Goal: Information Seeking & Learning: Find specific fact

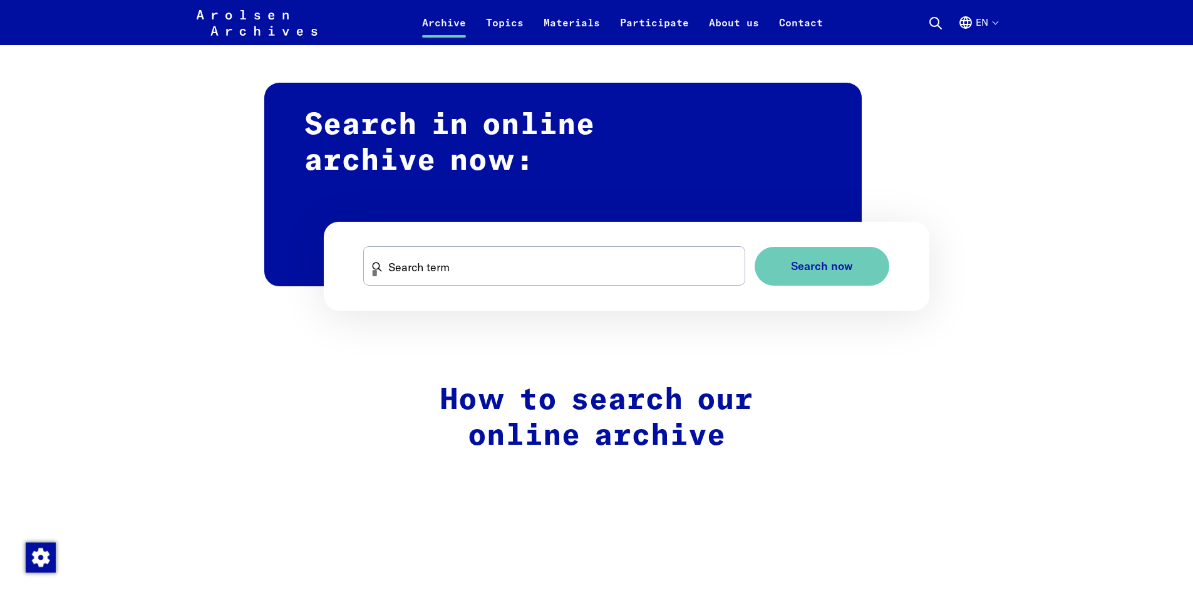
scroll to position [626, 0]
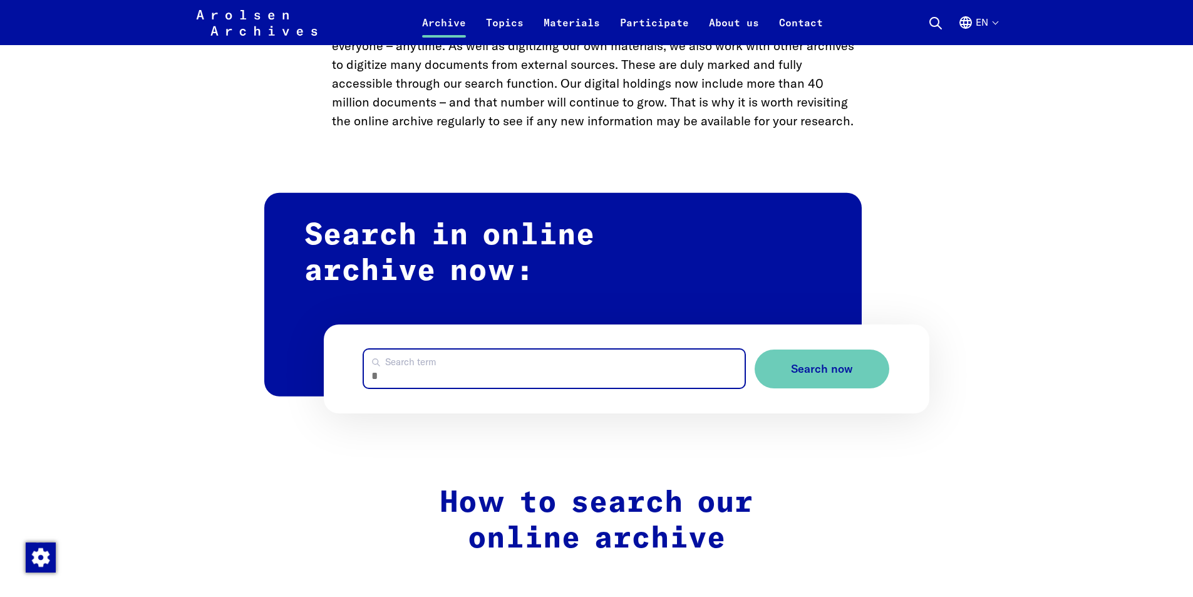
click at [416, 376] on input "Search term" at bounding box center [554, 368] width 381 height 38
type input "********"
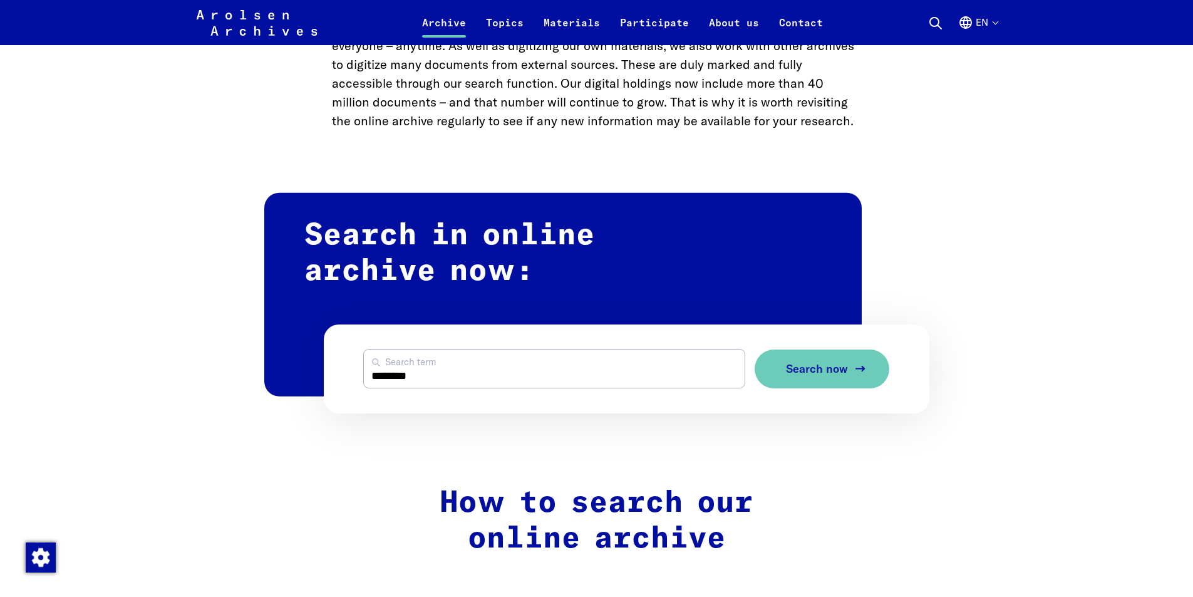
click at [829, 366] on span "Search now" at bounding box center [817, 369] width 62 height 13
click at [849, 373] on button "Search now" at bounding box center [822, 368] width 135 height 39
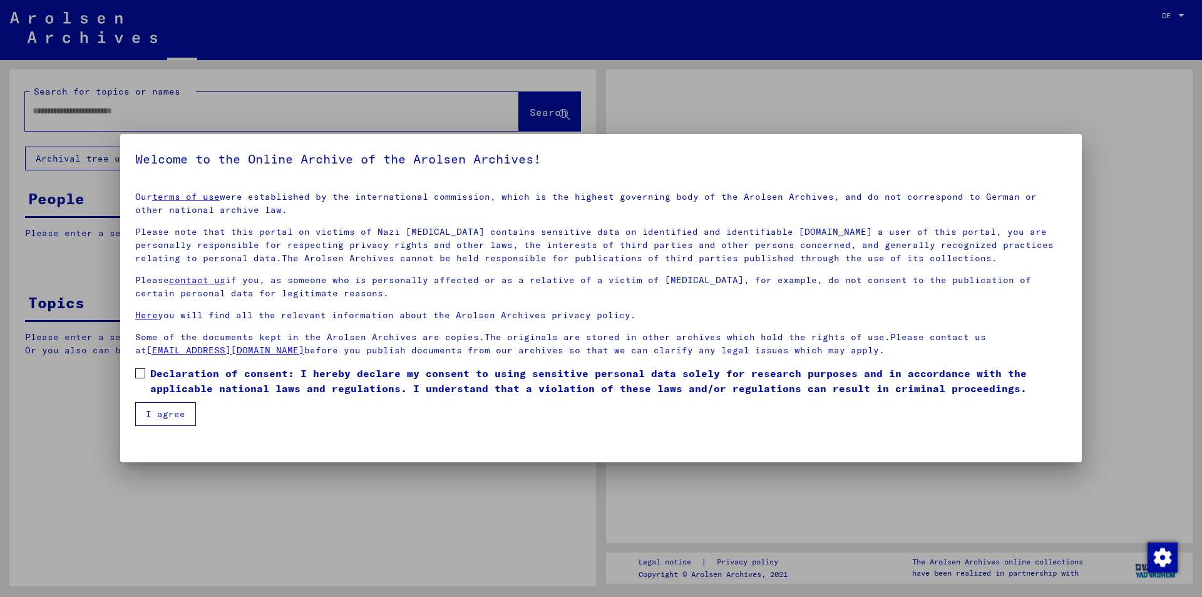
type input "********"
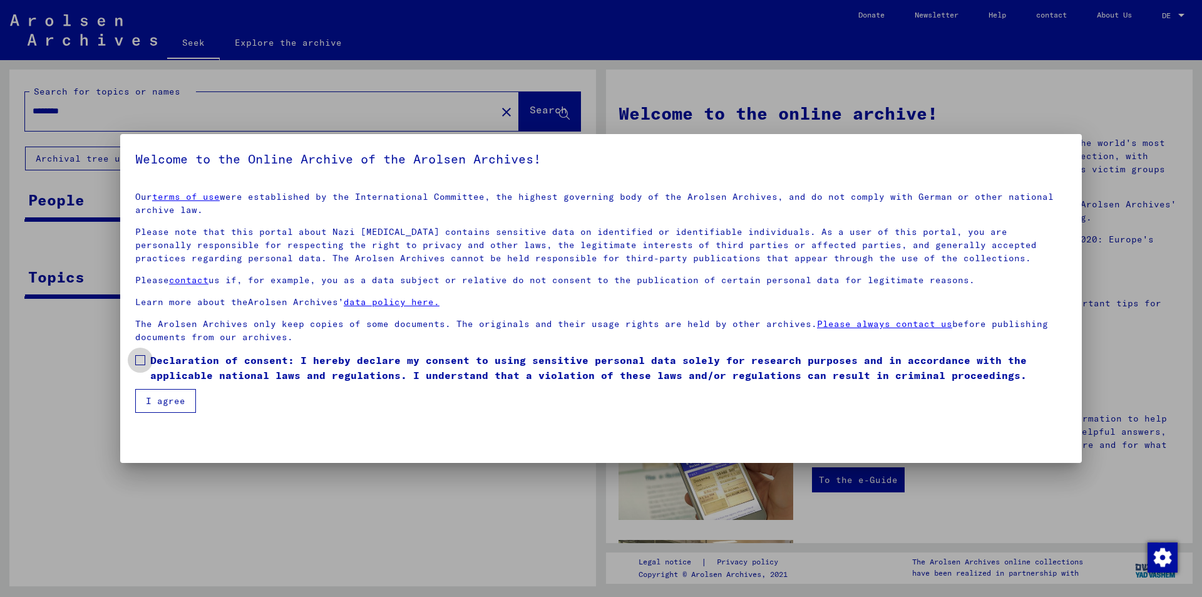
click at [143, 358] on span at bounding box center [140, 360] width 10 height 10
click at [161, 397] on font "I agree" at bounding box center [165, 400] width 39 height 11
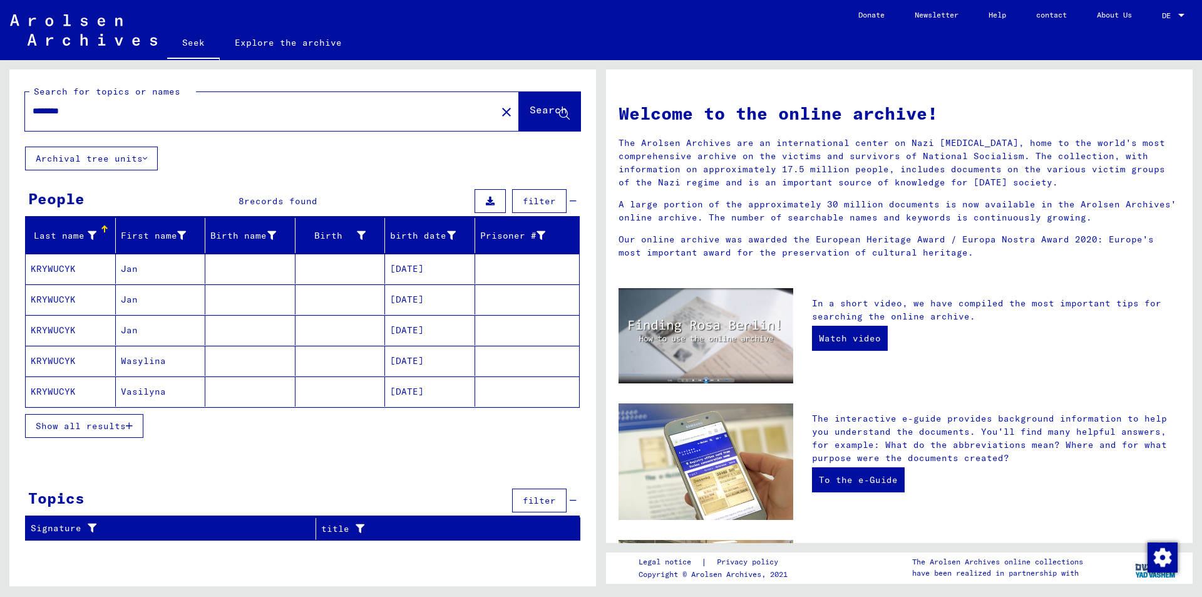
click at [66, 270] on font "KRYWUCYK" at bounding box center [53, 268] width 45 height 11
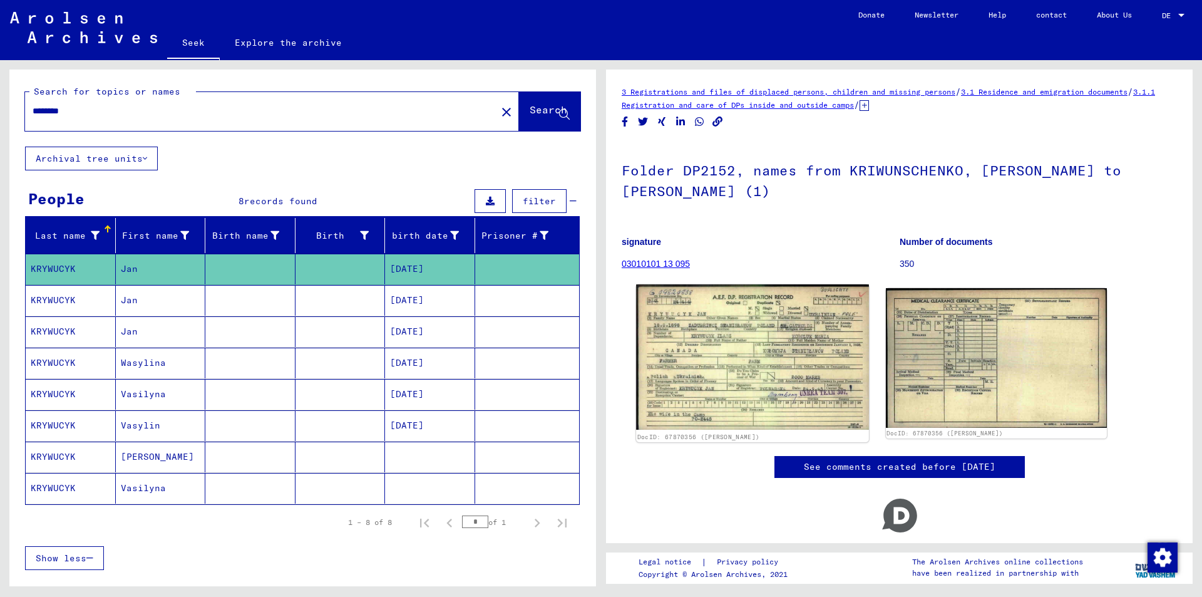
click at [769, 351] on img at bounding box center [752, 356] width 232 height 145
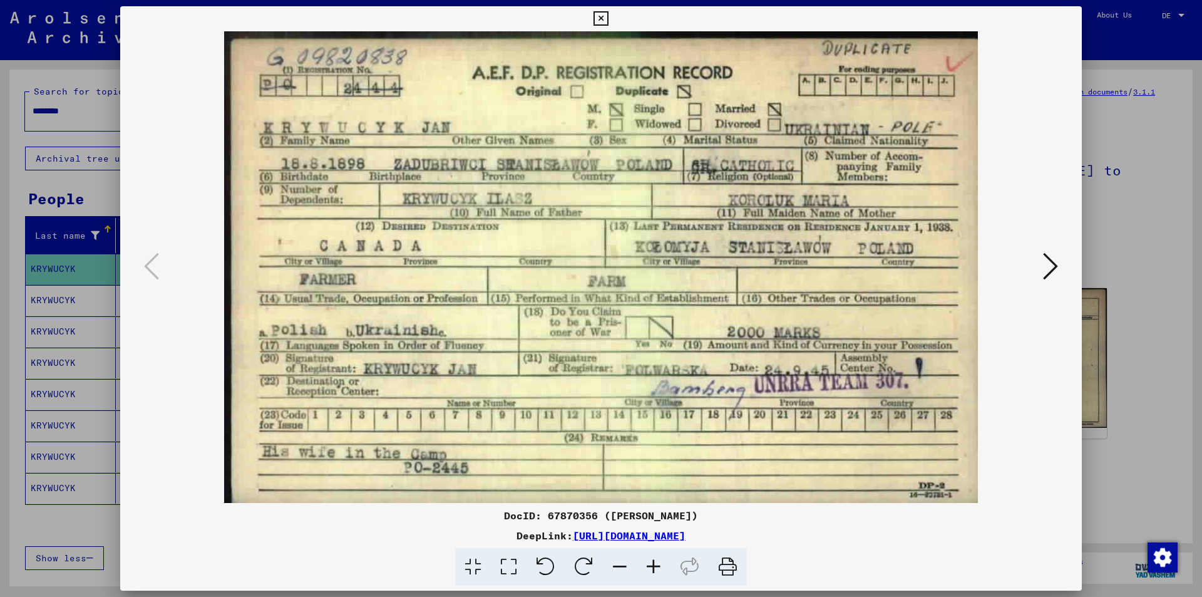
click at [1052, 265] on icon at bounding box center [1050, 266] width 15 height 30
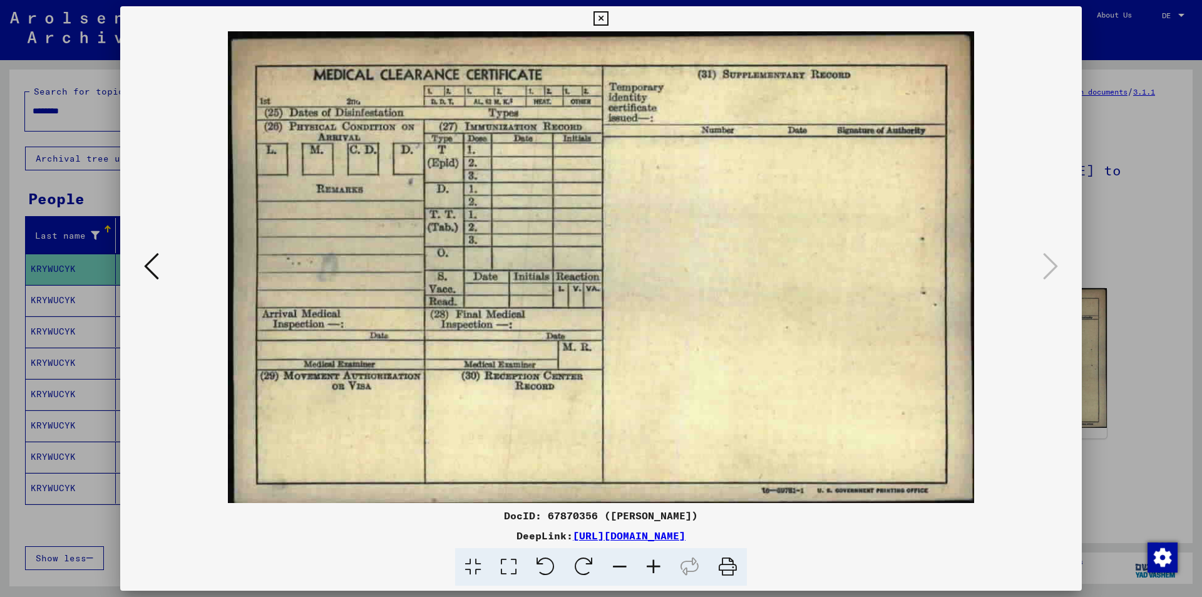
click at [598, 18] on icon at bounding box center [601, 18] width 14 height 15
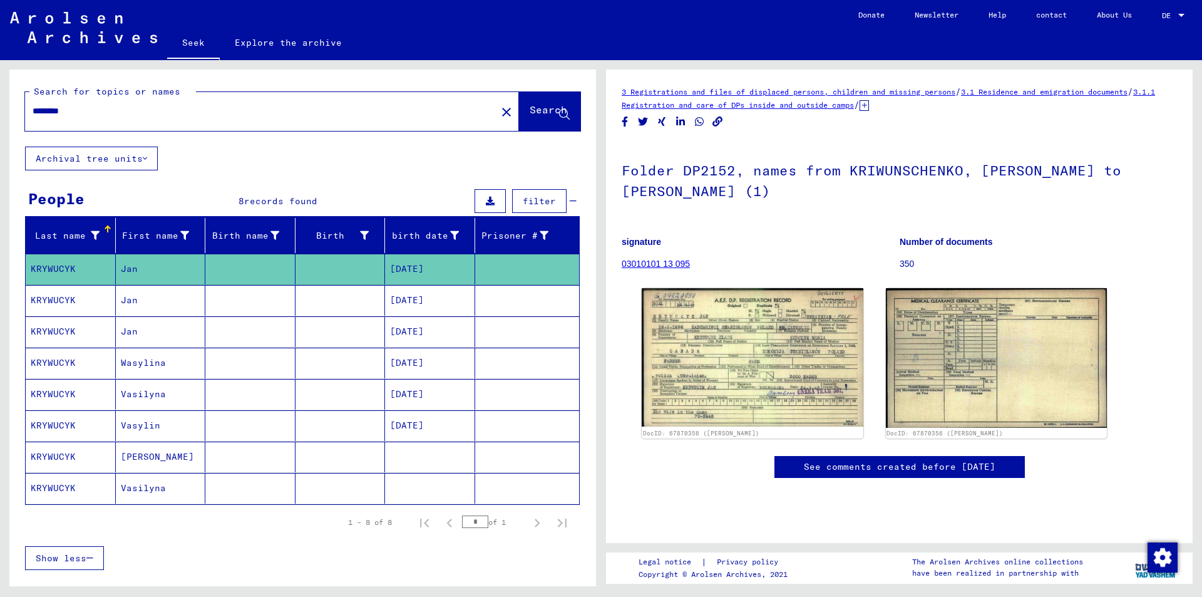
click at [49, 297] on font "KRYWUCYK" at bounding box center [53, 299] width 45 height 11
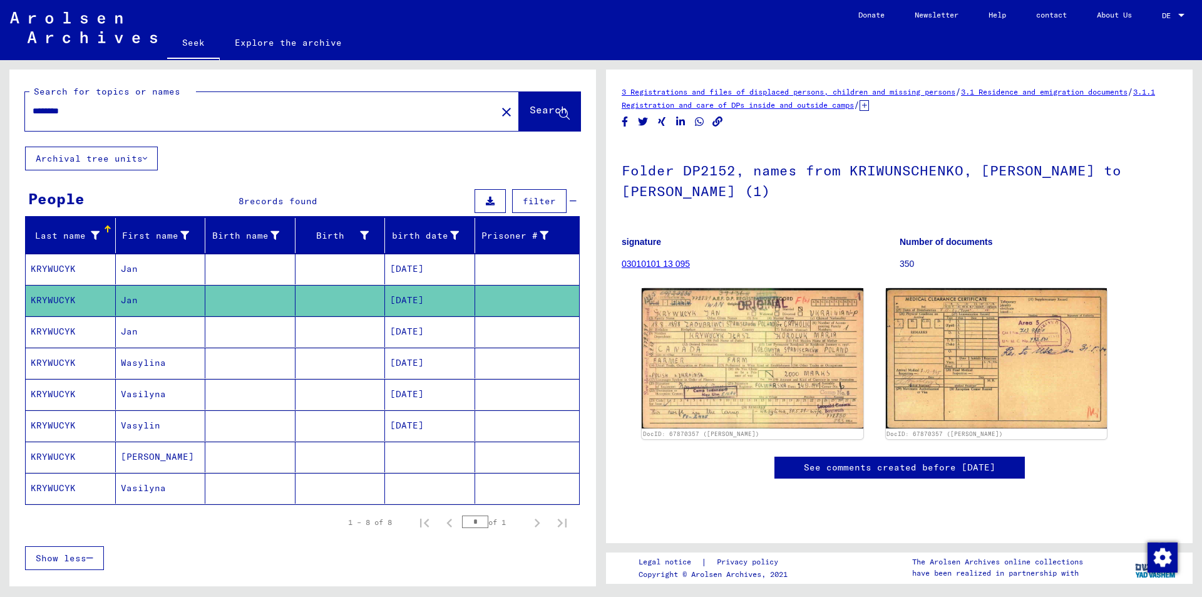
click at [56, 329] on font "KRYWUCYK" at bounding box center [53, 331] width 45 height 11
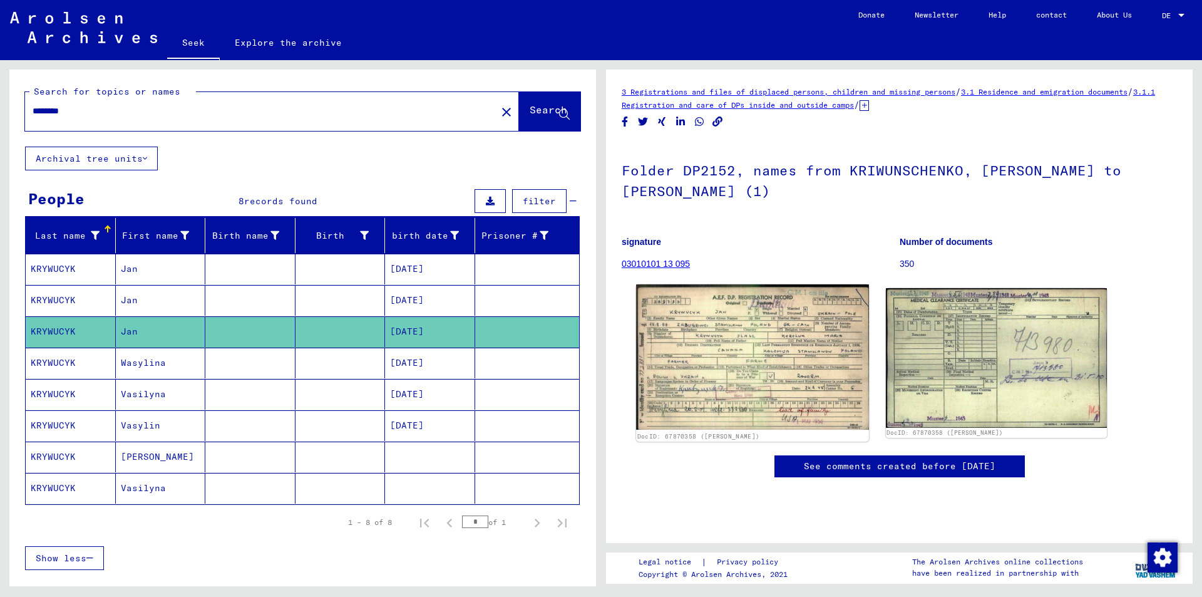
click at [786, 346] on img at bounding box center [752, 356] width 232 height 145
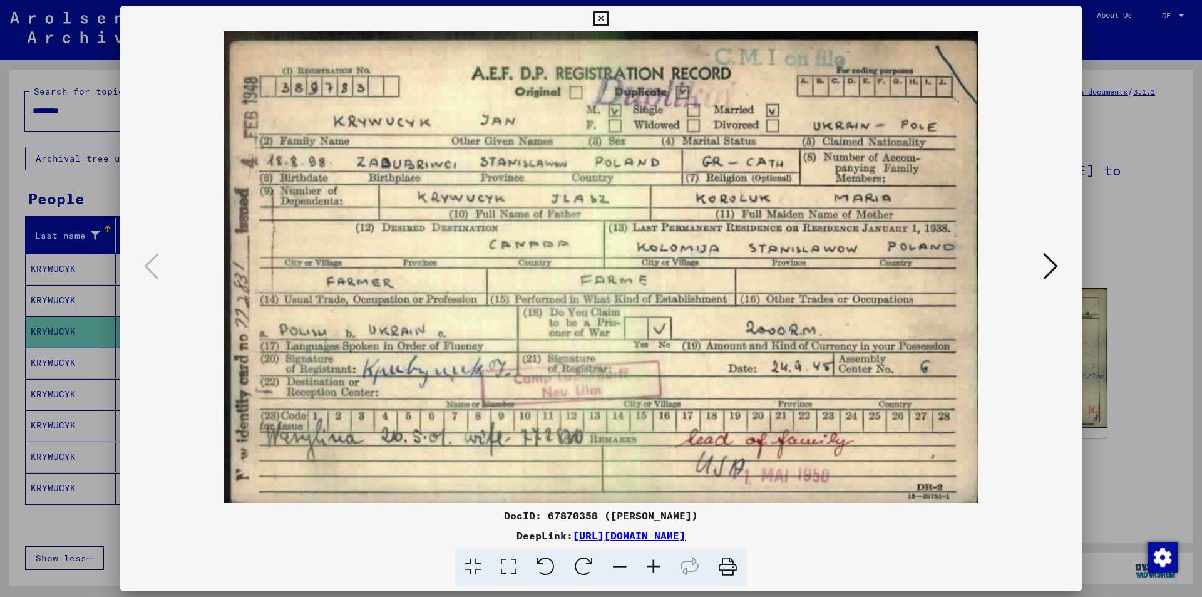
click at [1049, 257] on icon at bounding box center [1050, 266] width 15 height 30
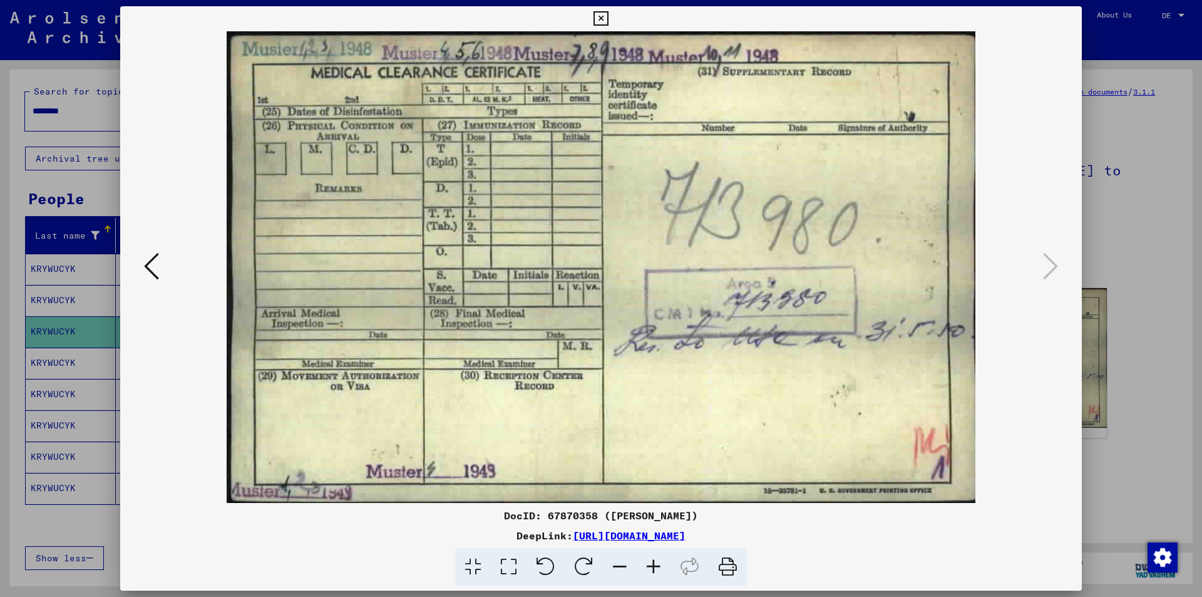
click at [604, 15] on icon at bounding box center [601, 18] width 14 height 15
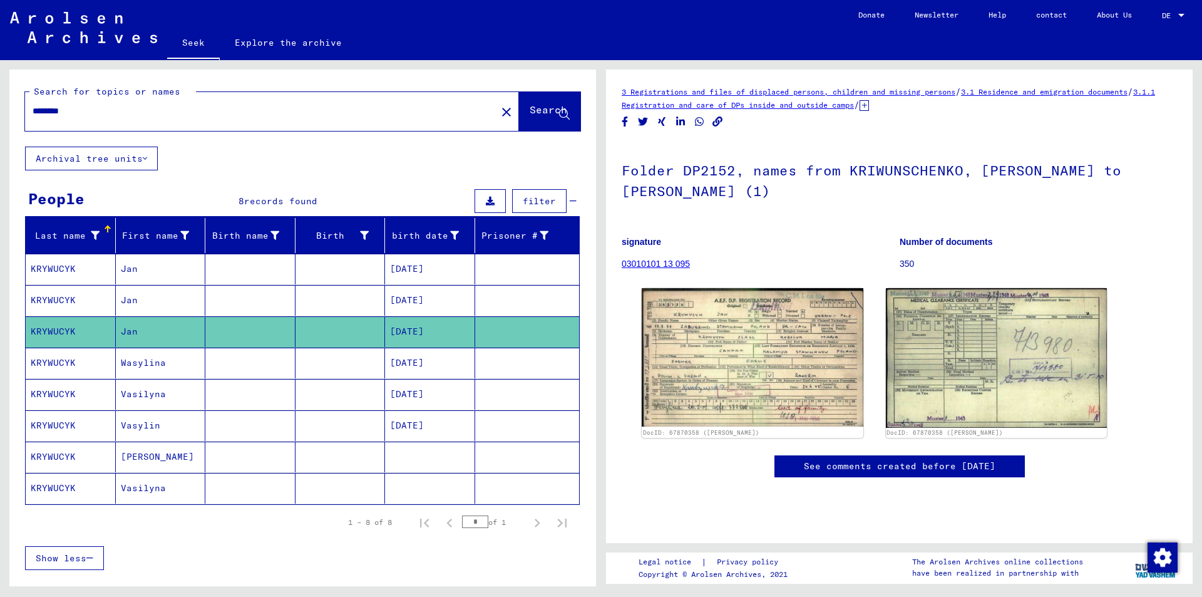
click at [135, 364] on font "Wasylina" at bounding box center [143, 362] width 45 height 11
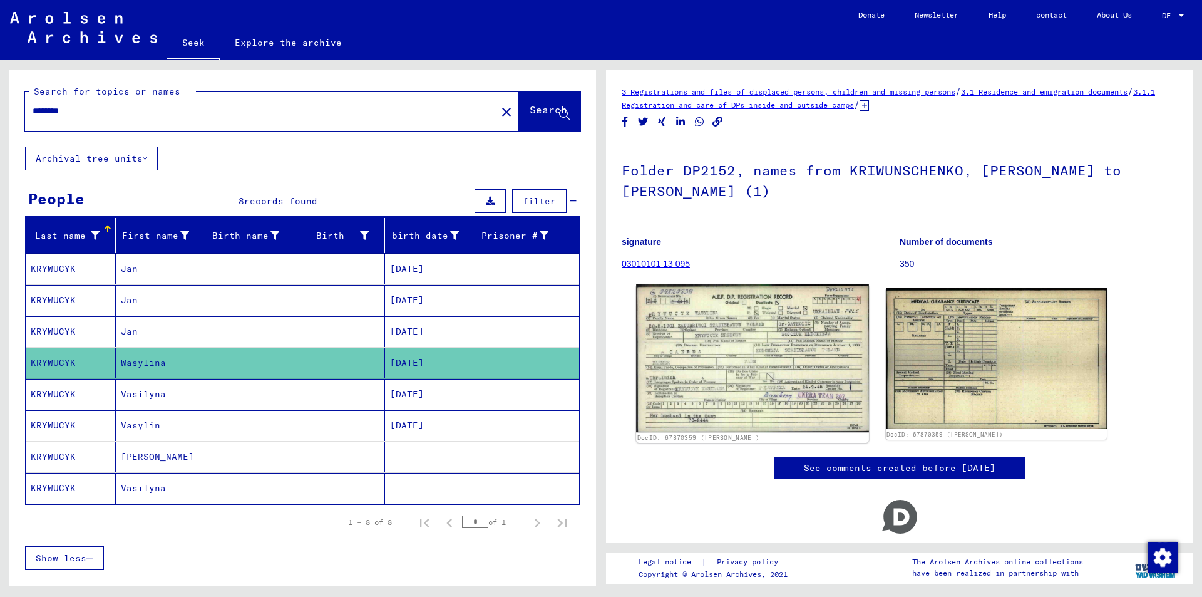
click at [760, 348] on img at bounding box center [752, 358] width 232 height 148
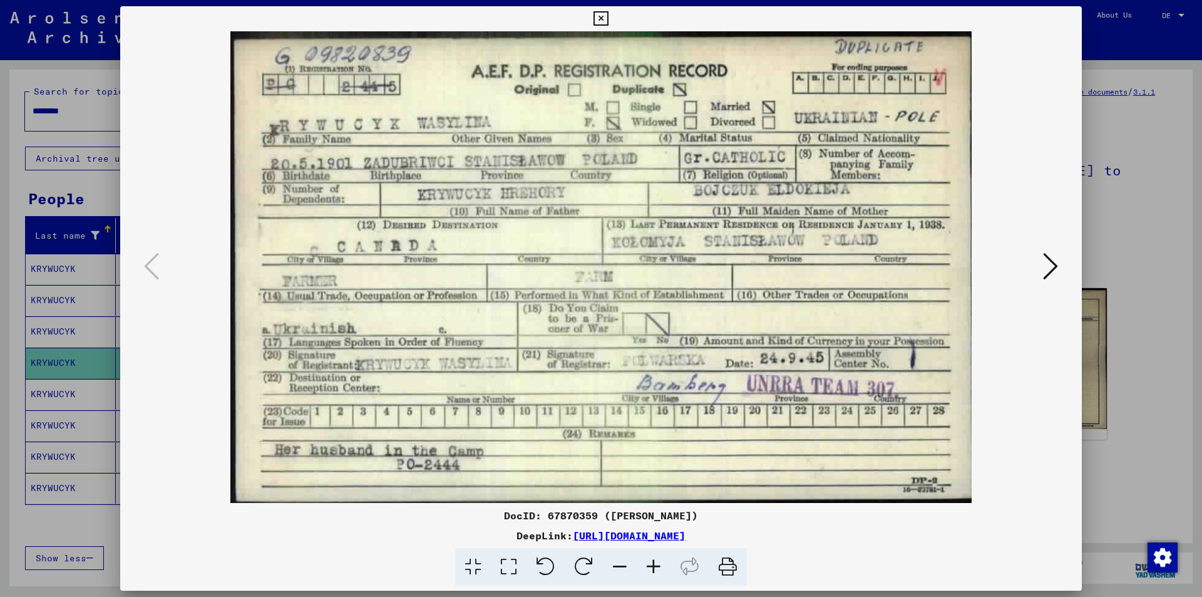
click at [599, 18] on icon at bounding box center [601, 18] width 14 height 15
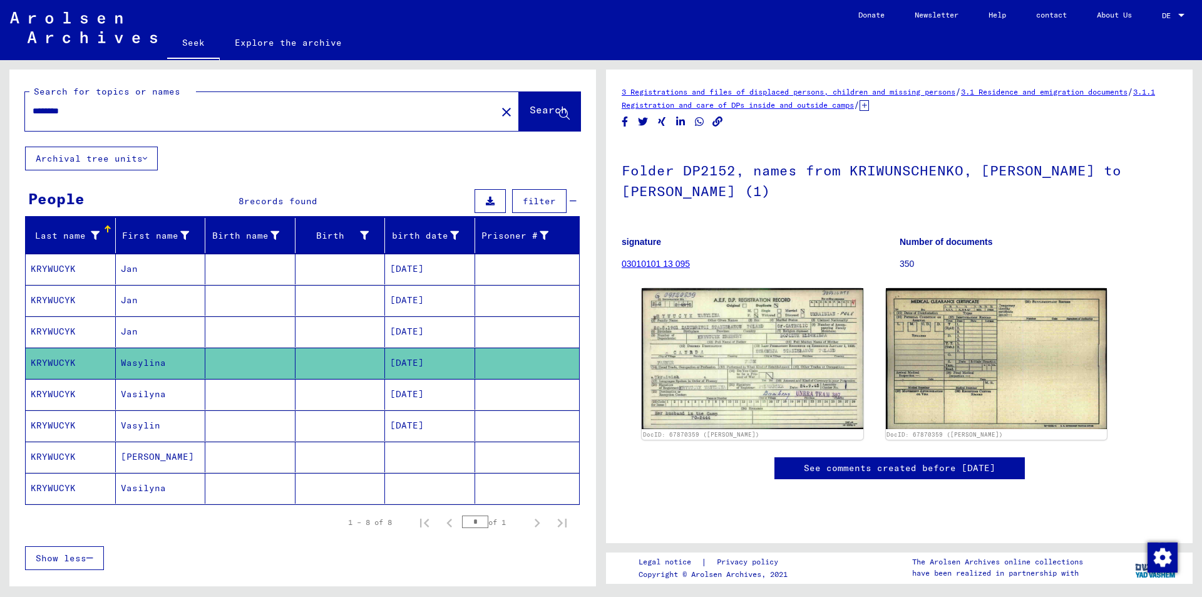
click at [56, 393] on font "KRYWUCYK" at bounding box center [53, 393] width 45 height 11
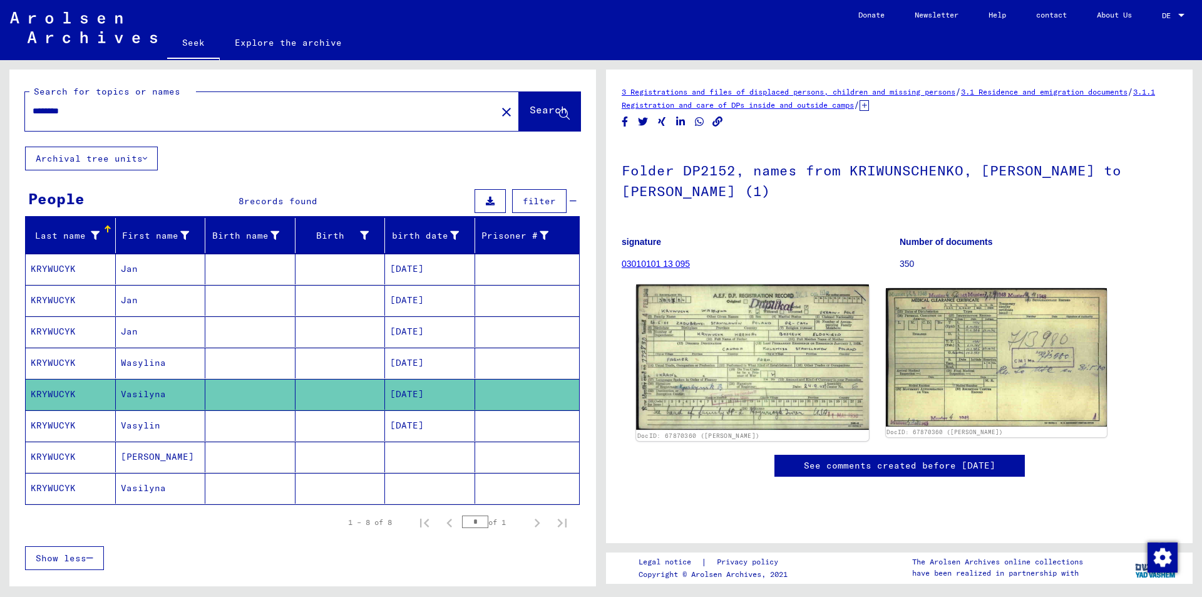
click at [793, 349] on img at bounding box center [752, 356] width 232 height 145
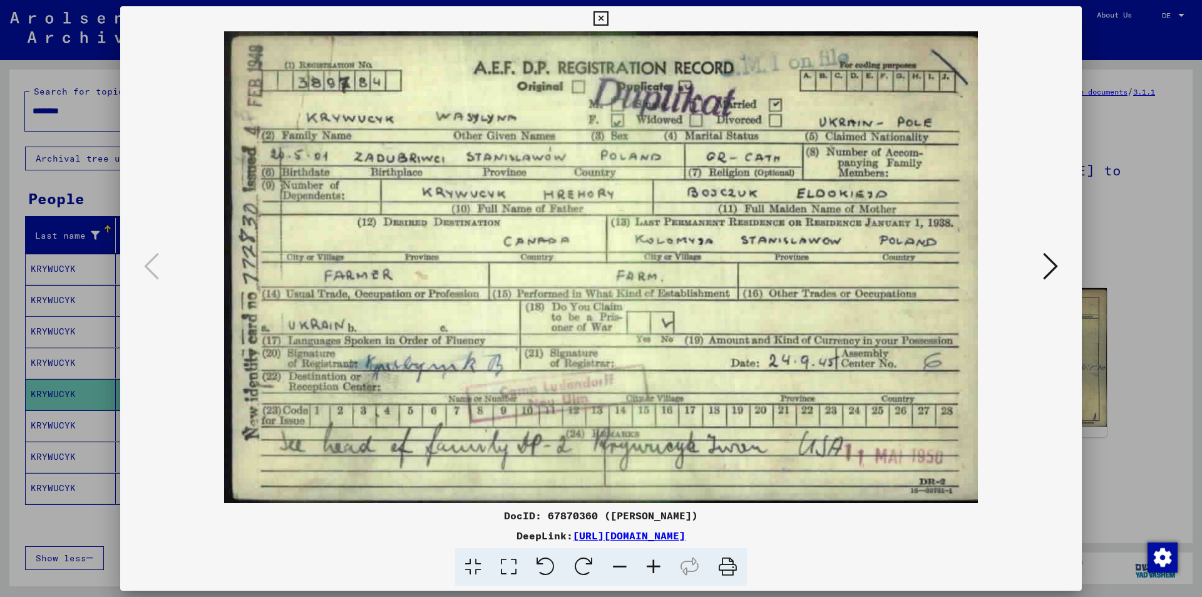
click at [604, 17] on icon at bounding box center [601, 18] width 14 height 15
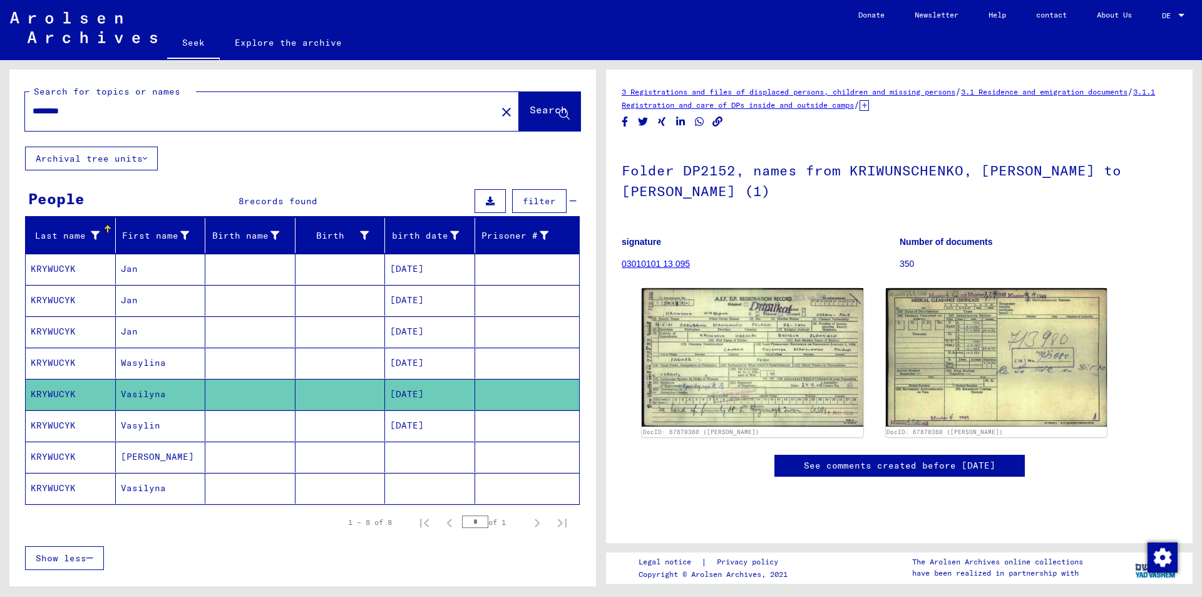
click at [60, 453] on font "KRYWUCYK" at bounding box center [53, 456] width 45 height 11
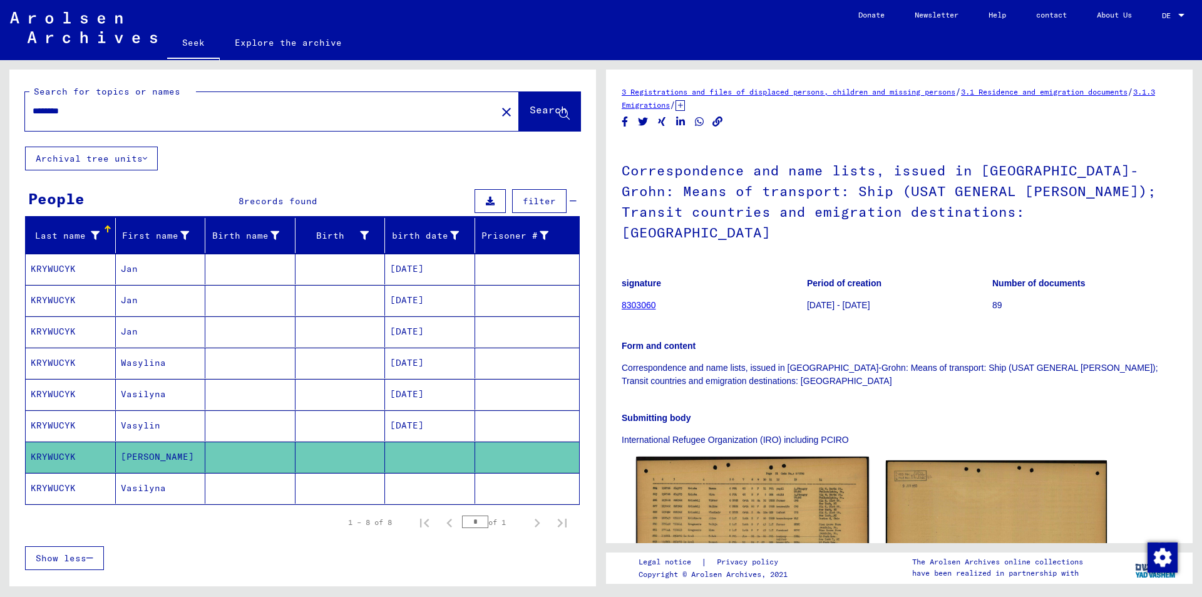
click at [791, 530] on img at bounding box center [752, 530] width 232 height 147
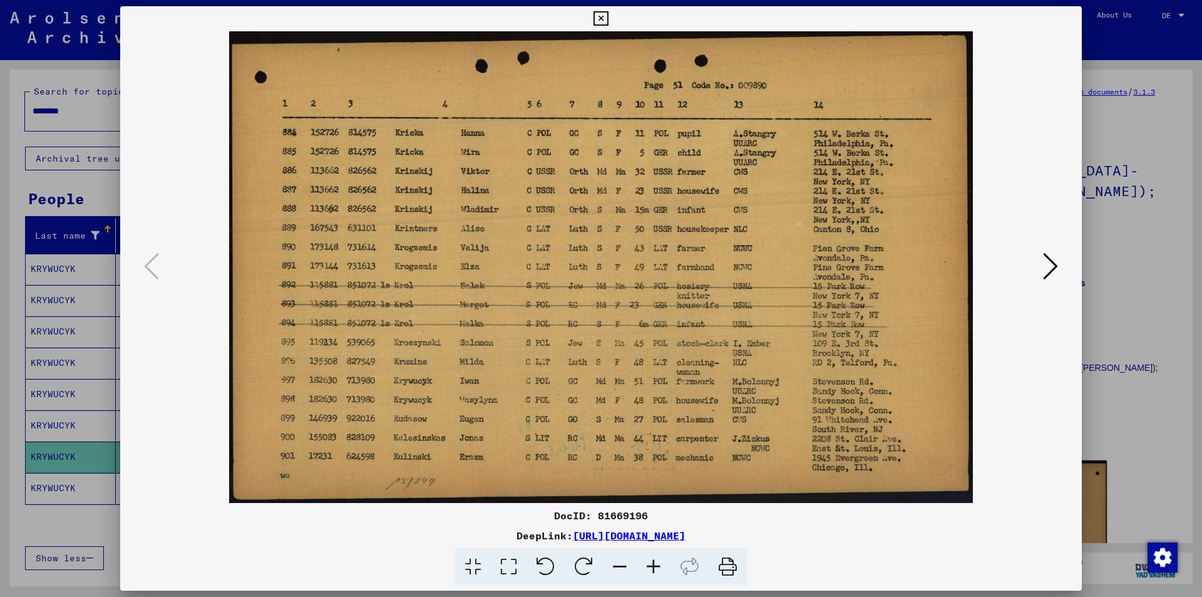
click at [1051, 264] on icon at bounding box center [1050, 266] width 15 height 30
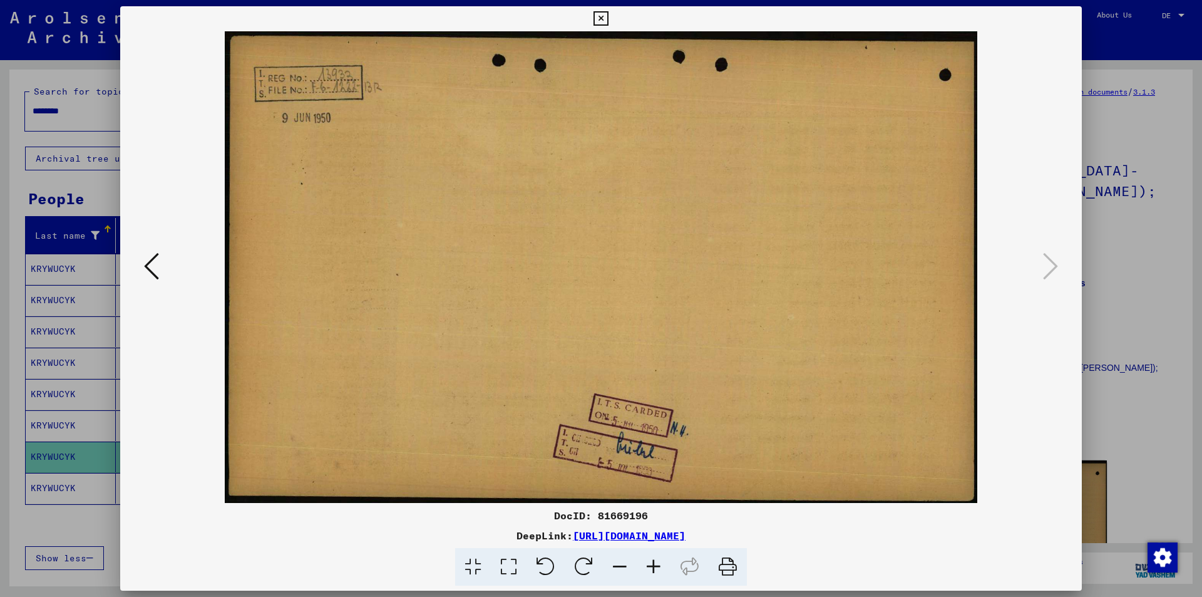
click at [600, 16] on icon at bounding box center [601, 18] width 14 height 15
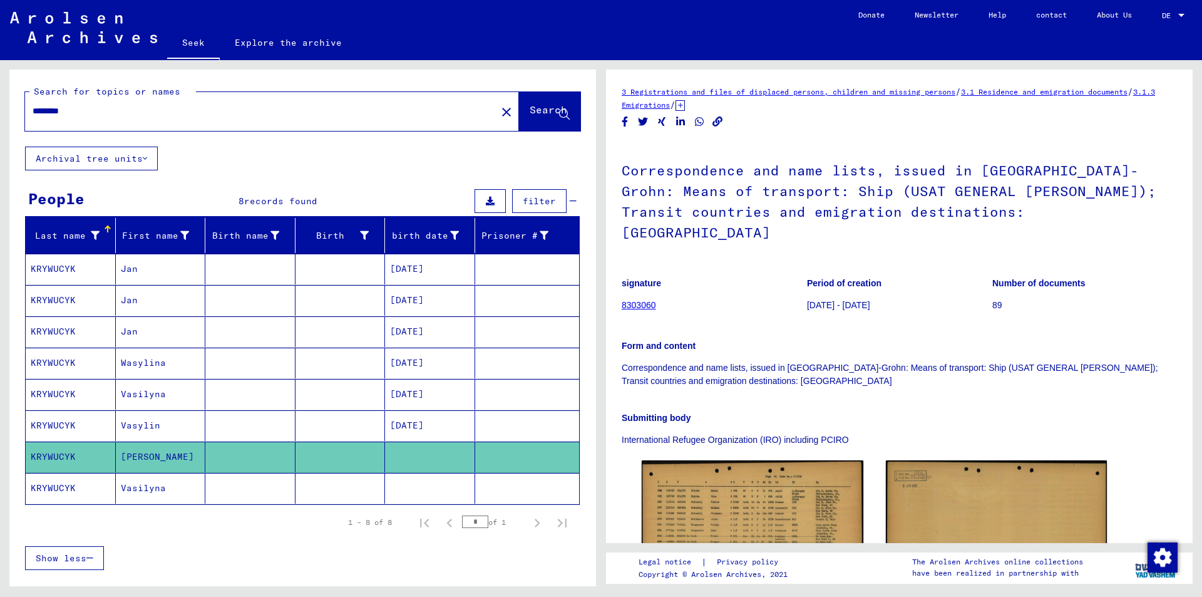
click at [63, 485] on font "KRYWUCYK" at bounding box center [53, 487] width 45 height 11
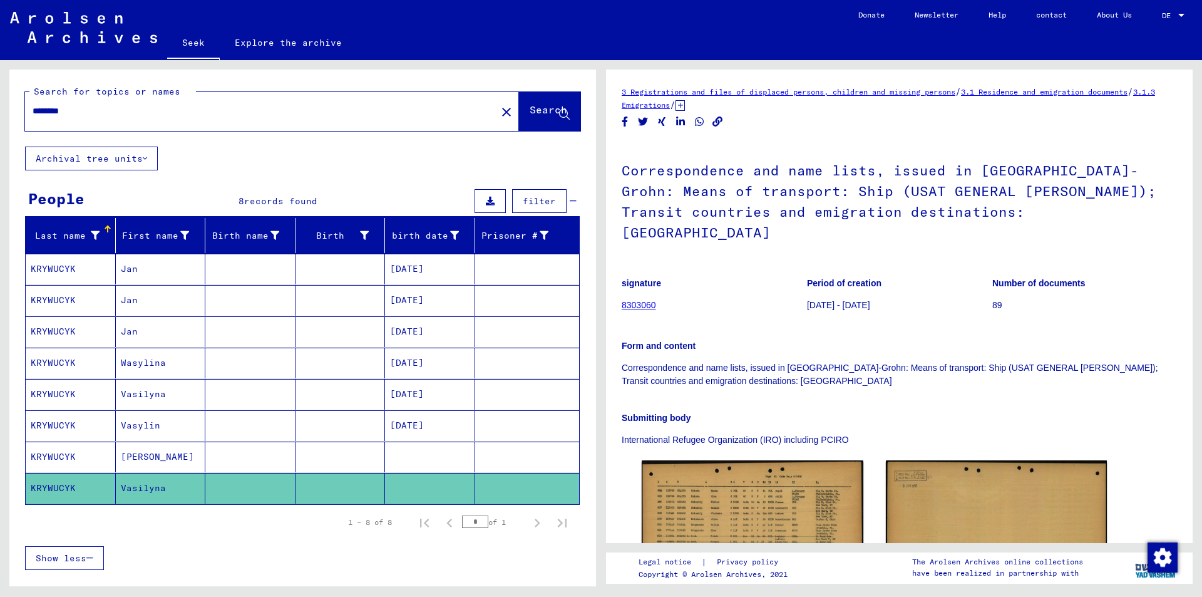
click at [68, 490] on font "KRYWUCYK" at bounding box center [53, 487] width 45 height 11
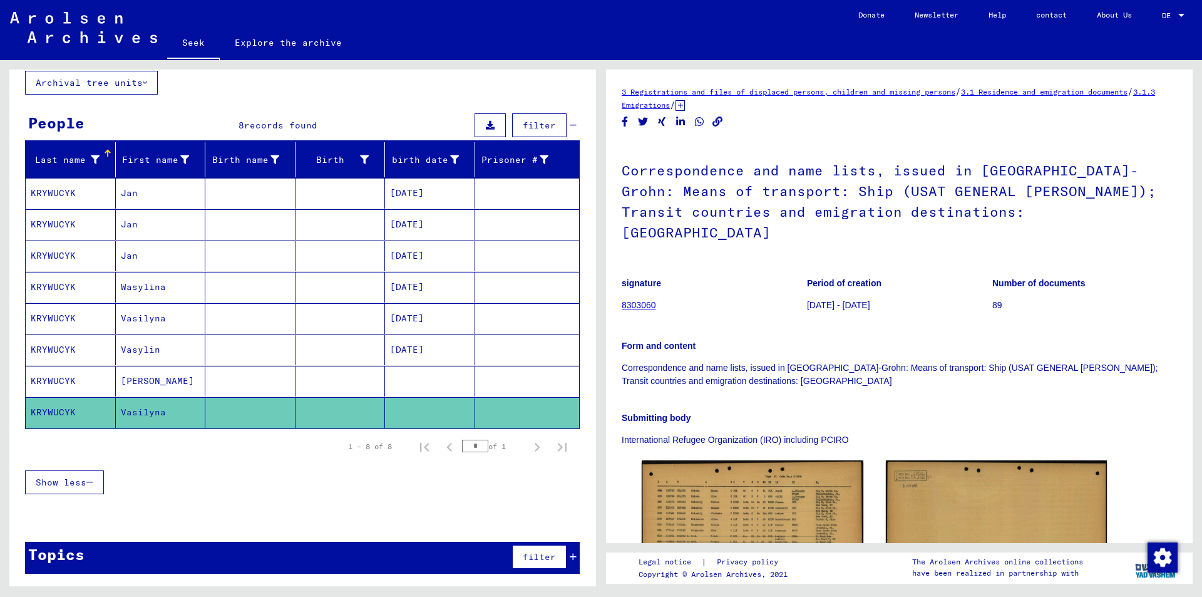
scroll to position [77, 0]
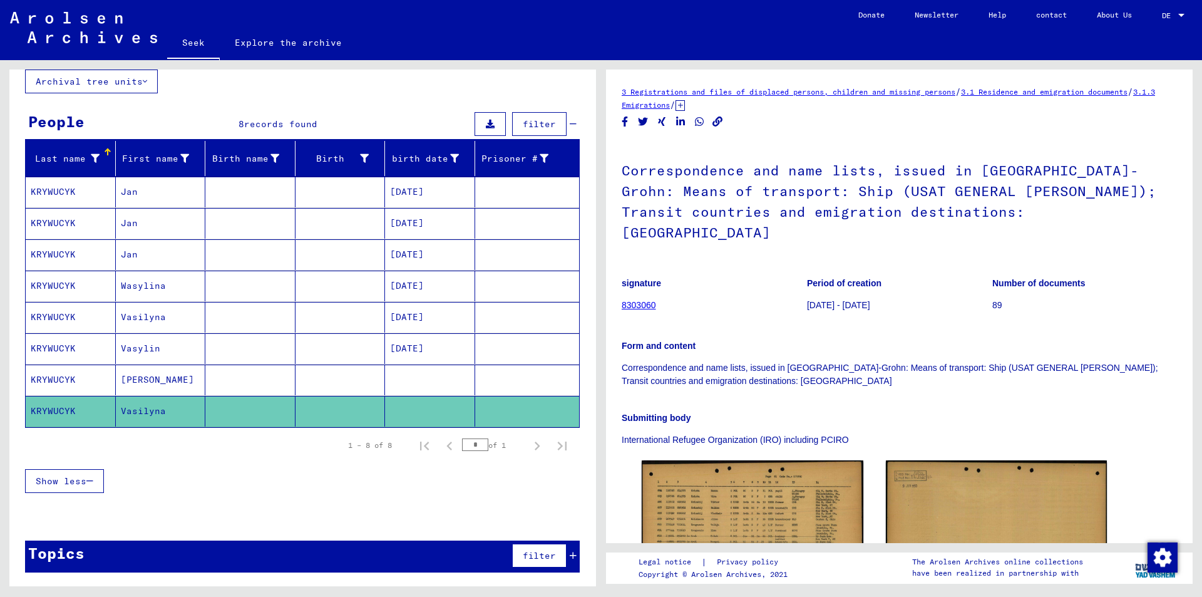
click at [570, 557] on icon at bounding box center [573, 555] width 7 height 9
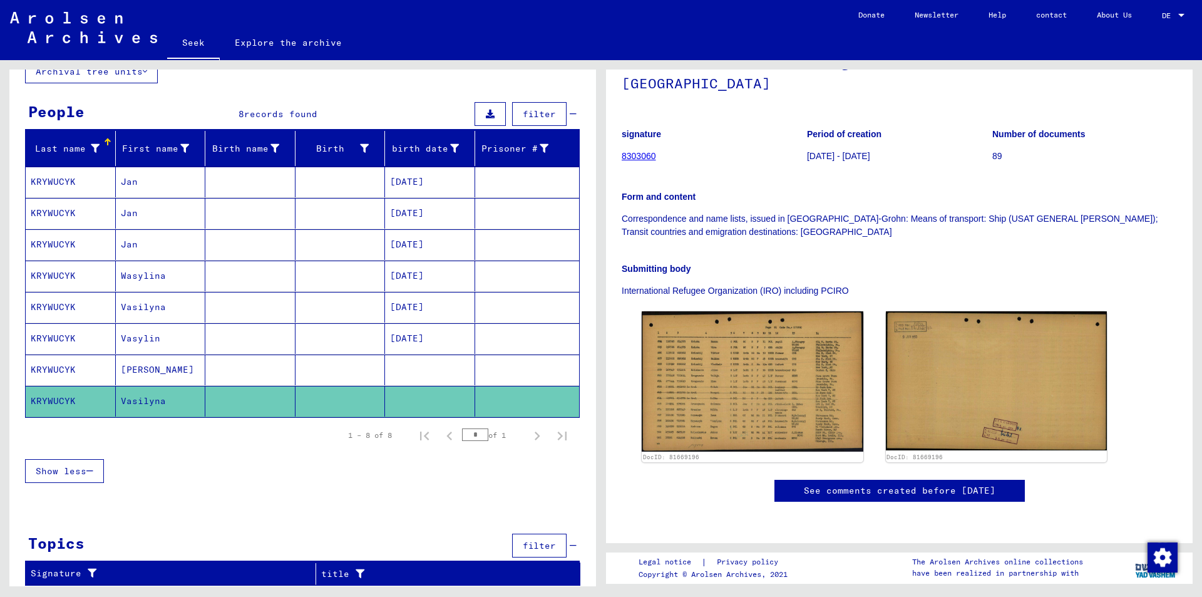
scroll to position [273, 0]
